Goal: Task Accomplishment & Management: Use online tool/utility

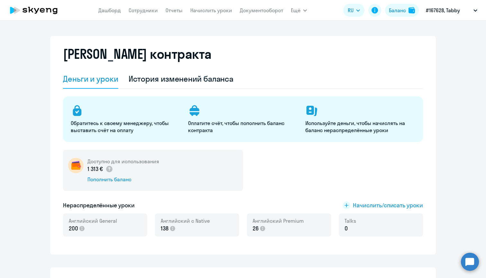
select select "english_adult_not_native_speaker"
click at [105, 12] on link "Дашборд" at bounding box center [109, 10] width 23 height 6
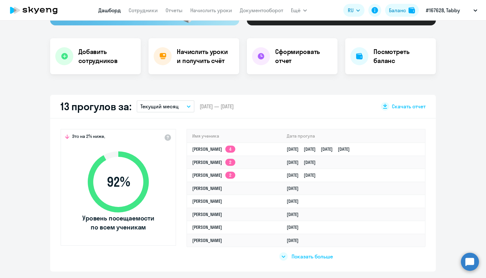
scroll to position [99, 0]
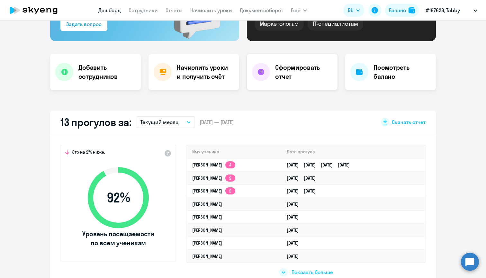
click at [284, 80] on h4 "Сформировать отчет" at bounding box center [303, 72] width 57 height 18
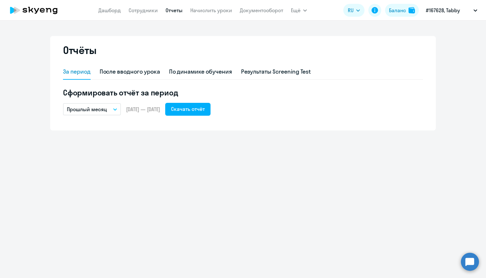
click at [114, 108] on icon "button" at bounding box center [115, 109] width 4 height 2
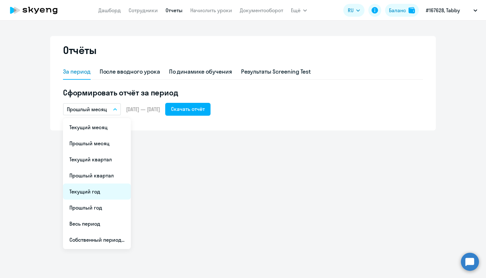
click at [107, 193] on li "Текущий год" at bounding box center [97, 192] width 68 height 16
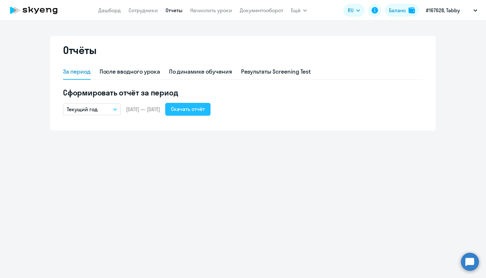
click at [203, 108] on div "Скачать отчёт" at bounding box center [188, 109] width 34 height 8
drag, startPoint x: 154, startPoint y: 74, endPoint x: 162, endPoint y: 70, distance: 9.1
click at [154, 74] on div "После вводного урока" at bounding box center [130, 72] width 60 height 8
select select "10"
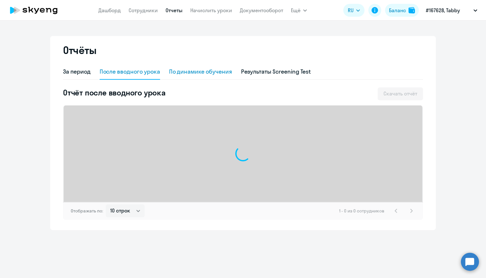
click at [183, 69] on div "По динамике обучения" at bounding box center [200, 72] width 63 height 8
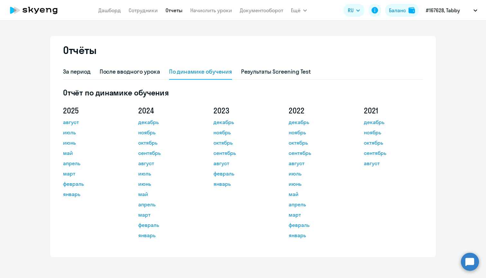
scroll to position [1, 0]
